Goal: Navigation & Orientation: Understand site structure

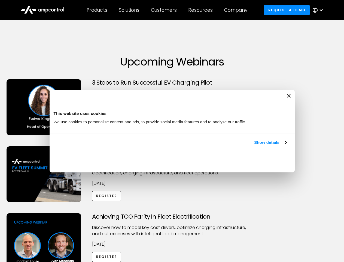
click at [254, 146] on link "Show details" at bounding box center [270, 142] width 32 height 7
click at [0, 0] on div "Necessary cookies help make a website usable by enabling basic functions like p…" at bounding box center [0, 0] width 0 height 0
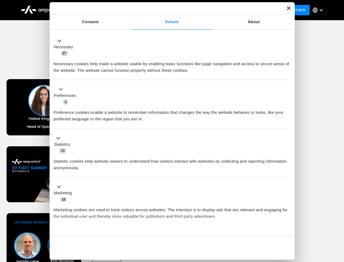
click at [338, 220] on div "Achieving TCO Parity in Fleet Electrification Discover how to model key cost dr…" at bounding box center [172, 256] width 343 height 86
click at [168, 10] on div "Customers" at bounding box center [164, 10] width 26 height 6
click at [97, 10] on div "Products" at bounding box center [97, 10] width 21 height 6
click at [130, 10] on div "Solutions" at bounding box center [129, 10] width 21 height 6
click at [165, 10] on div "Customers" at bounding box center [164, 10] width 26 height 6
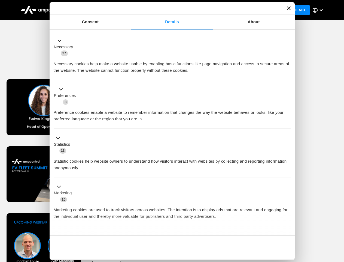
click at [202, 10] on div "Resources" at bounding box center [200, 10] width 25 height 6
click at [238, 10] on div "Company" at bounding box center [235, 10] width 23 height 6
click at [320, 10] on div at bounding box center [321, 10] width 4 height 4
